Goal: Task Accomplishment & Management: Use online tool/utility

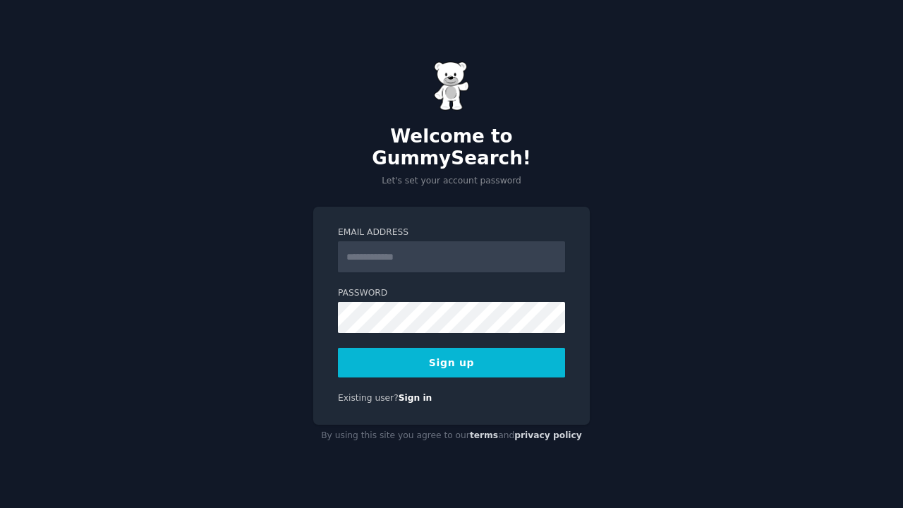
click at [312, 214] on div "Welcome to GummySearch! Let's set your account password Email Address Password …" at bounding box center [451, 254] width 903 height 508
click at [366, 247] on input "Email Address" at bounding box center [451, 256] width 227 height 31
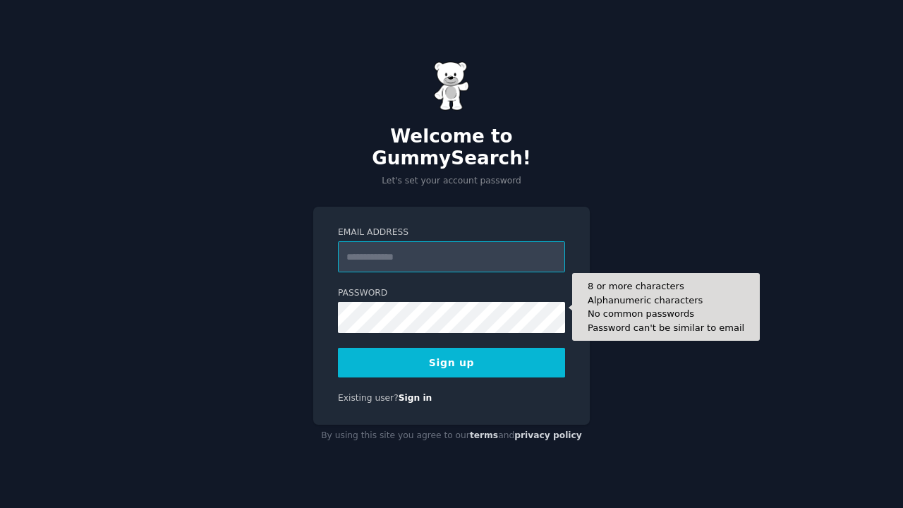
type input "**********"
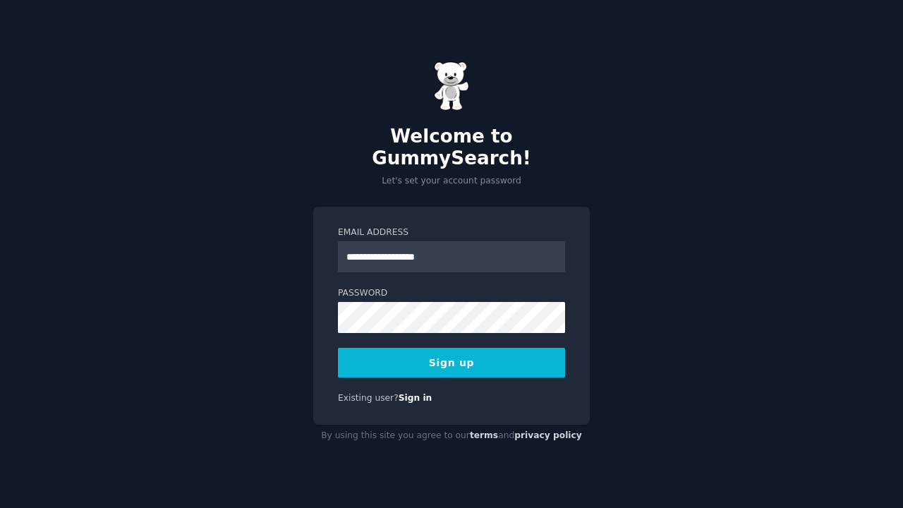
click at [380, 353] on button "Sign up" at bounding box center [451, 363] width 227 height 30
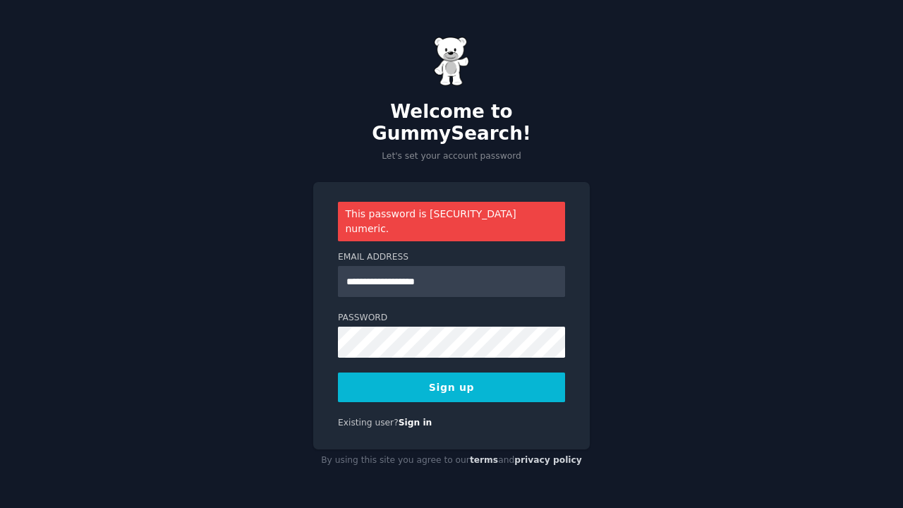
click at [431, 377] on button "Sign up" at bounding box center [451, 387] width 227 height 30
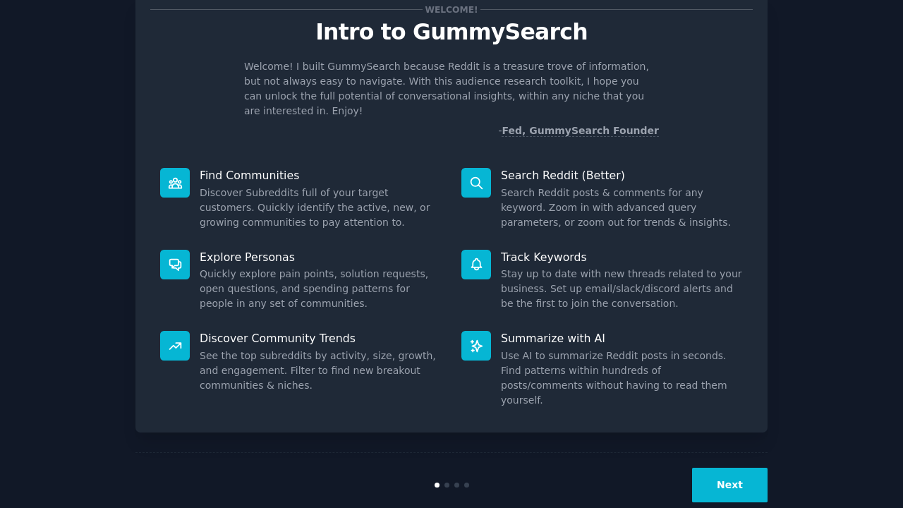
scroll to position [44, 0]
click at [726, 468] on button "Next" at bounding box center [729, 485] width 75 height 35
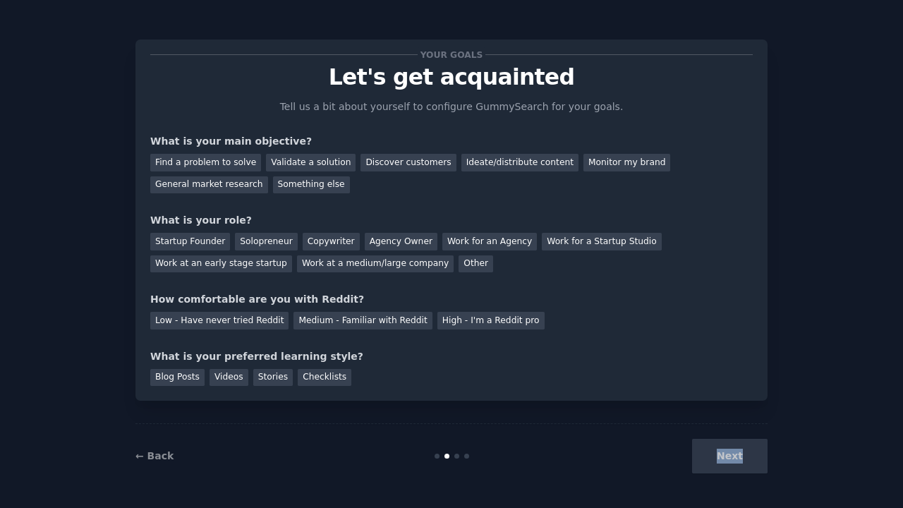
click at [726, 447] on div "Next" at bounding box center [661, 456] width 211 height 35
click at [737, 440] on div "Next" at bounding box center [661, 456] width 211 height 35
click at [258, 238] on div "Solopreneur" at bounding box center [266, 242] width 62 height 18
click at [716, 444] on div "Next" at bounding box center [661, 456] width 211 height 35
click at [225, 162] on div "Find a problem to solve" at bounding box center [205, 163] width 111 height 18
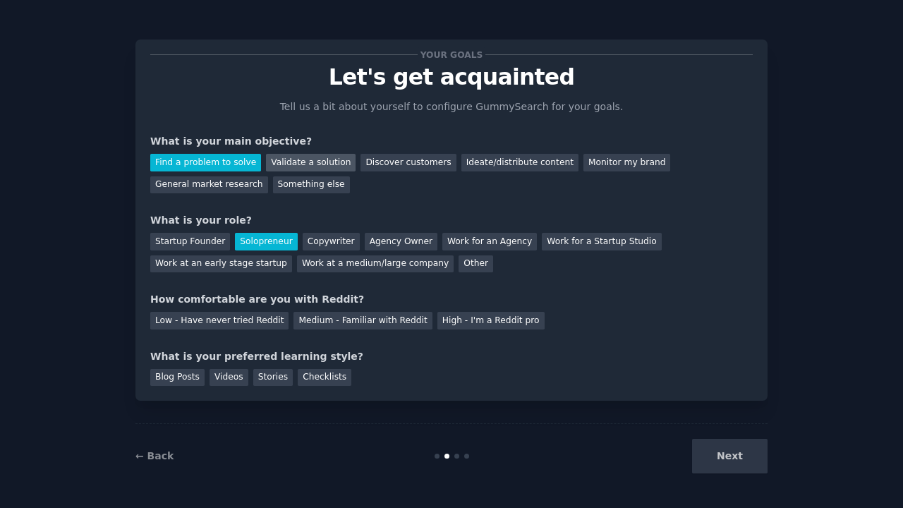
click at [301, 164] on div "Validate a solution" at bounding box center [311, 163] width 90 height 18
click at [215, 166] on div "Find a problem to solve" at bounding box center [205, 163] width 111 height 18
click at [261, 314] on div "Low - Have never tried Reddit" at bounding box center [219, 321] width 138 height 18
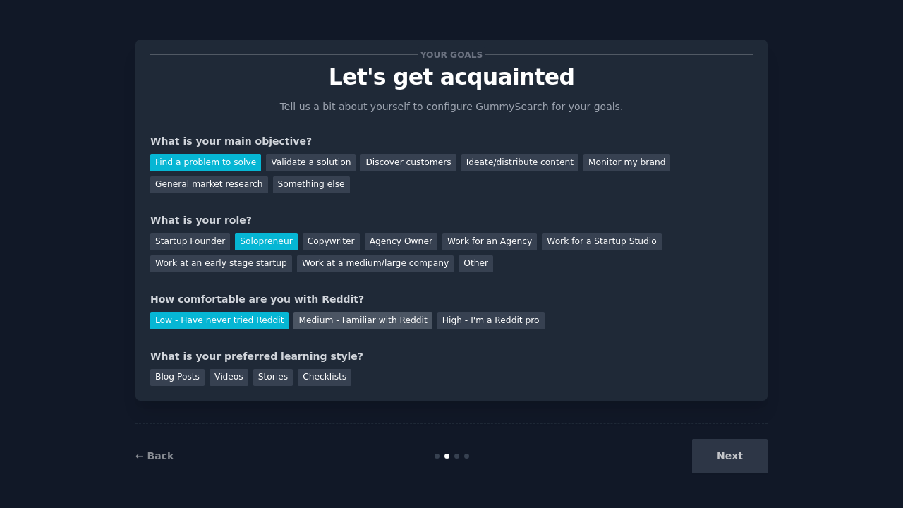
click at [347, 320] on div "Medium - Familiar with Reddit" at bounding box center [362, 321] width 138 height 18
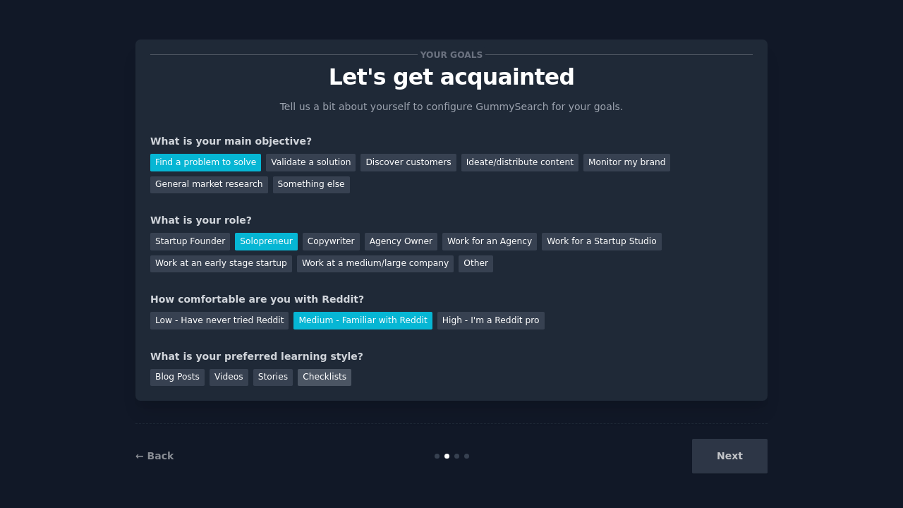
click at [319, 375] on div "Checklists" at bounding box center [325, 378] width 54 height 18
click at [205, 376] on div "Blog Posts Videos Stories Checklists" at bounding box center [451, 375] width 602 height 23
click at [193, 376] on div "Blog Posts" at bounding box center [177, 378] width 54 height 18
click at [320, 377] on div "Checklists" at bounding box center [325, 378] width 54 height 18
click at [731, 441] on button "Next" at bounding box center [729, 456] width 75 height 35
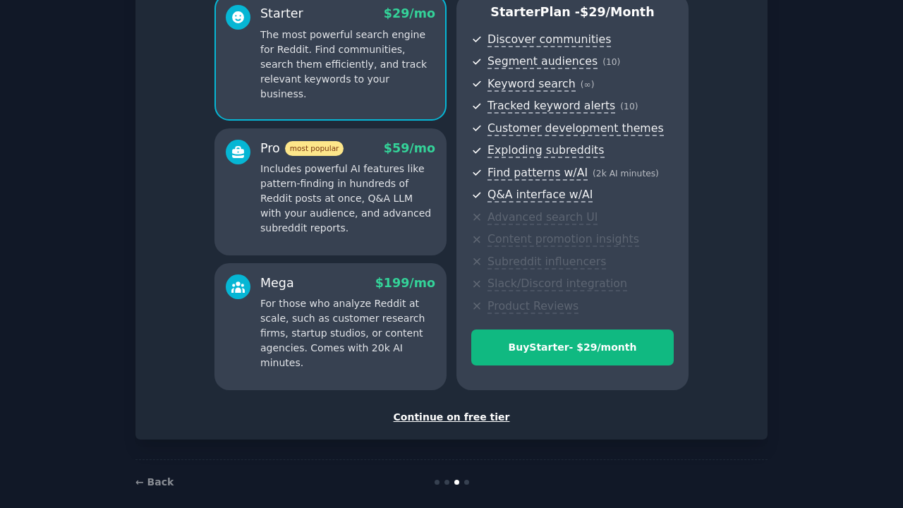
scroll to position [125, 0]
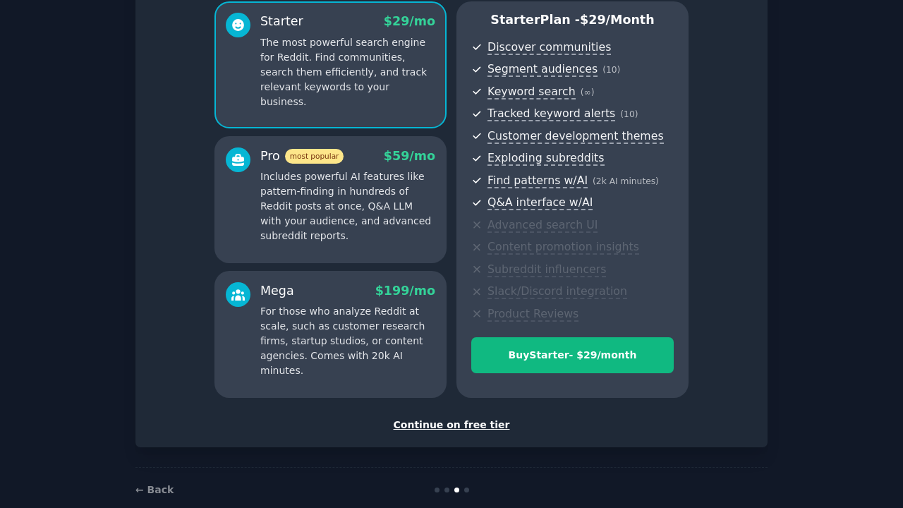
click at [444, 434] on div "Set up your account Choose your GummySearch flavor Enable 33% Annual Discount S…" at bounding box center [451, 181] width 632 height 532
click at [434, 420] on div "Continue on free tier" at bounding box center [451, 424] width 602 height 15
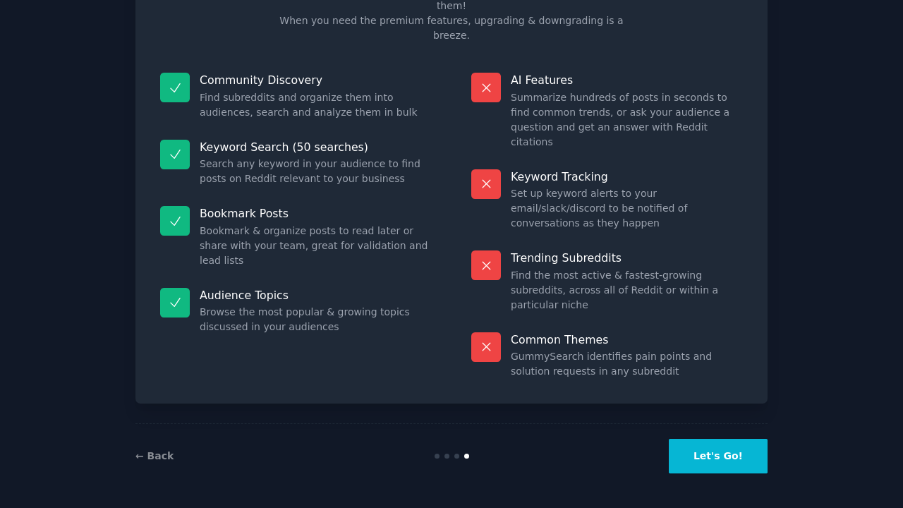
scroll to position [42, 0]
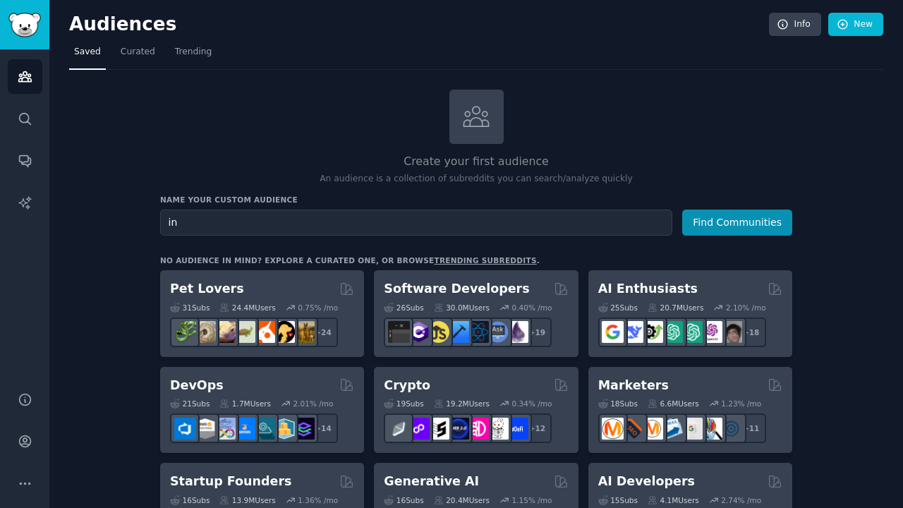
type input "i"
type input "/"
type input "Dutch universtiy applicants"
click at [738, 221] on button "Find Communities" at bounding box center [737, 222] width 110 height 26
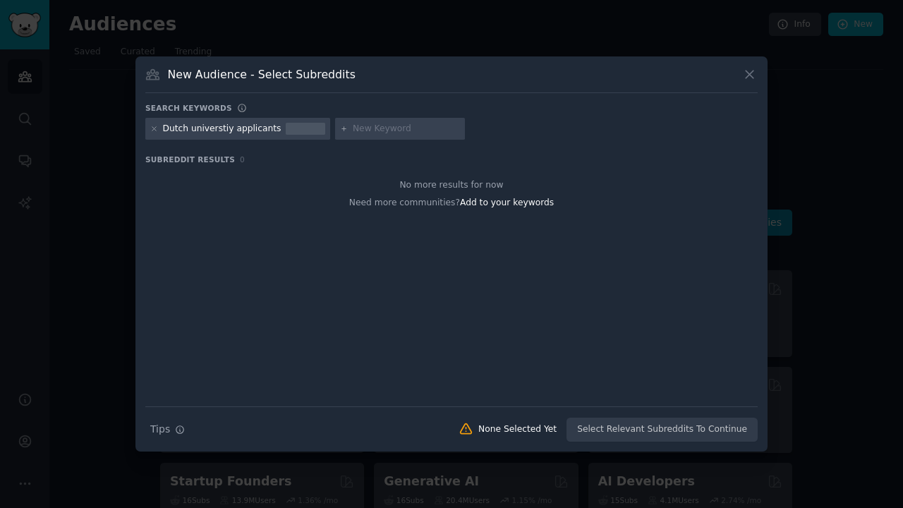
click at [251, 130] on div "Dutch universtiy applicants" at bounding box center [222, 129] width 118 height 13
click at [273, 126] on div "Dutch universtiy applicants" at bounding box center [237, 129] width 185 height 23
click at [152, 129] on icon at bounding box center [154, 129] width 8 height 8
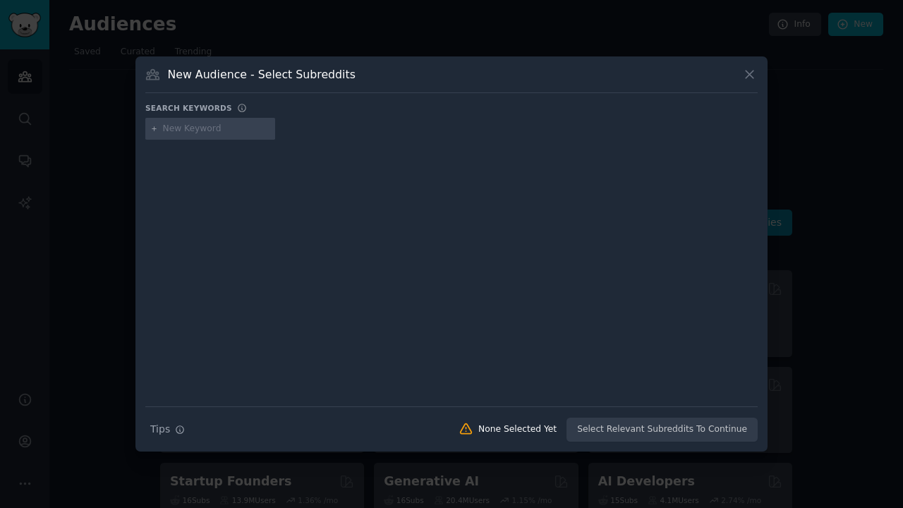
click at [173, 130] on input "text" at bounding box center [216, 129] width 107 height 13
type input "Inburgering"
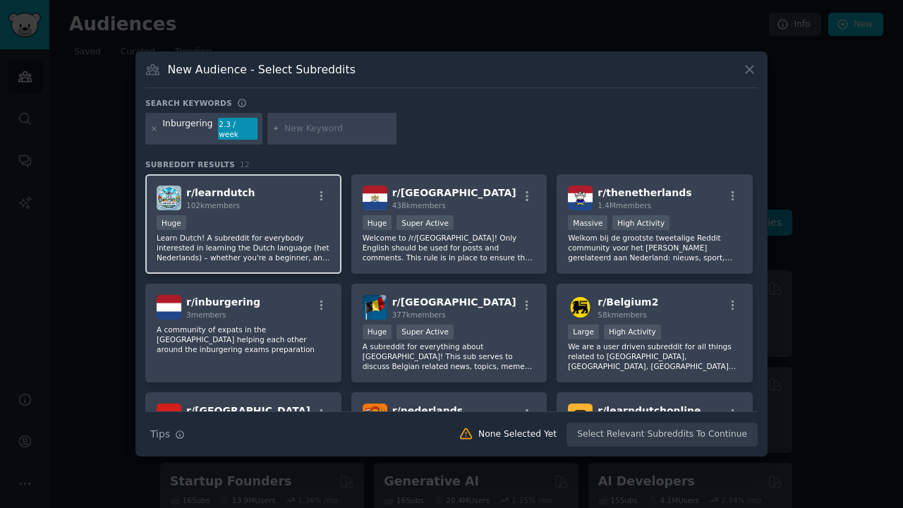
click at [275, 199] on div "r/ learndutch 102k members" at bounding box center [243, 197] width 173 height 25
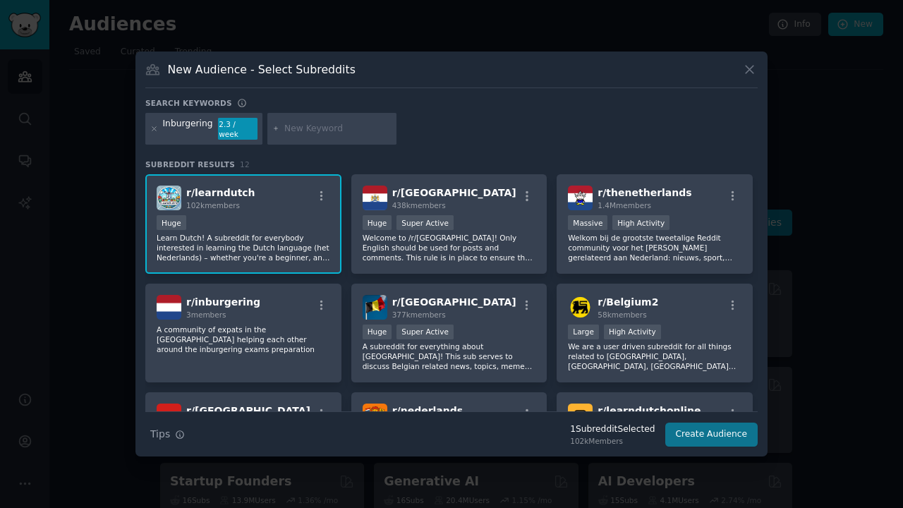
click at [720, 434] on button "Create Audience" at bounding box center [711, 434] width 93 height 24
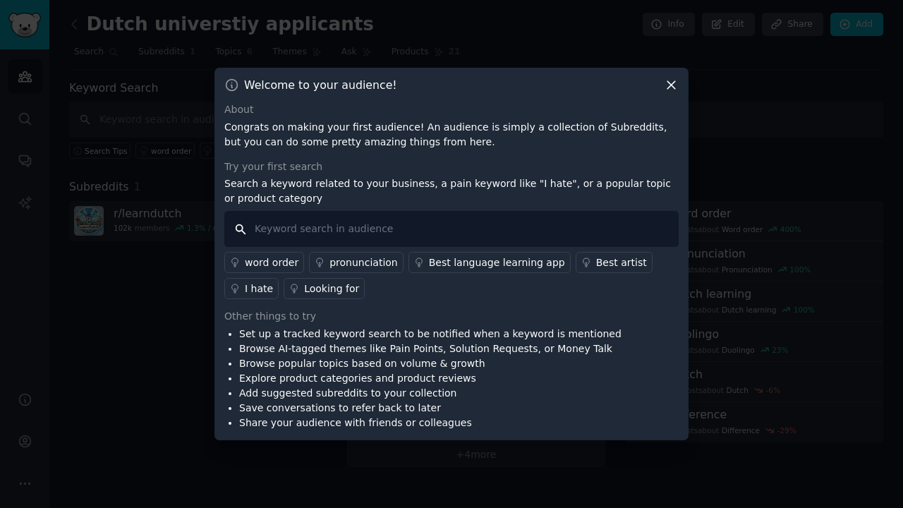
click at [285, 227] on input "text" at bounding box center [451, 229] width 454 height 36
type input "inburgering"
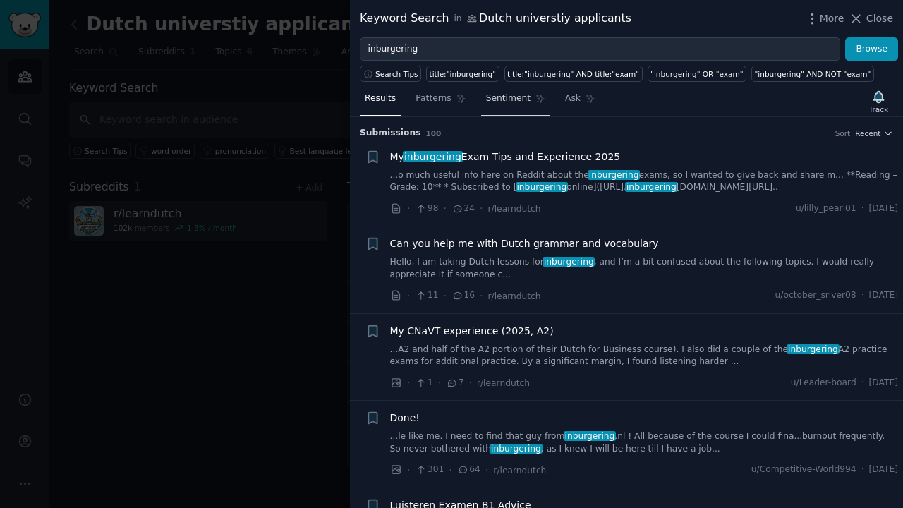
click at [503, 102] on span "Sentiment" at bounding box center [508, 98] width 44 height 13
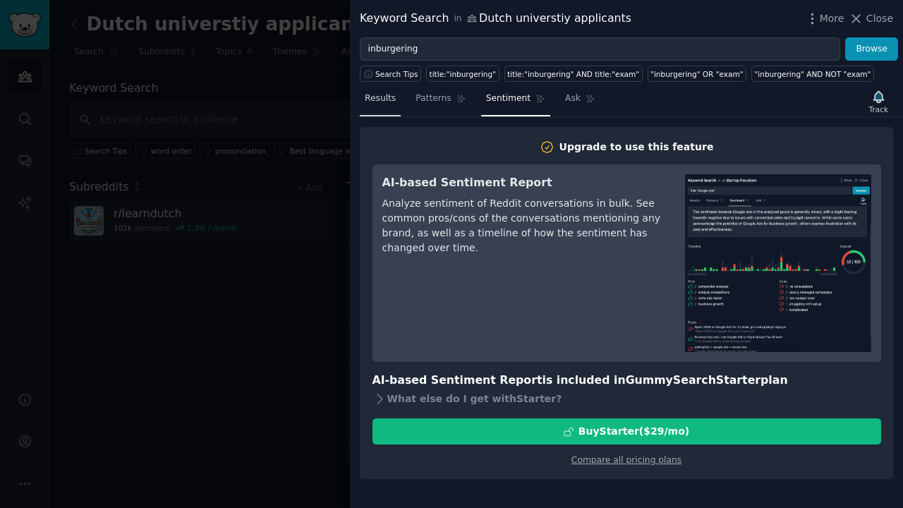
click at [371, 110] on link "Results" at bounding box center [380, 101] width 41 height 29
